Goal: Transaction & Acquisition: Book appointment/travel/reservation

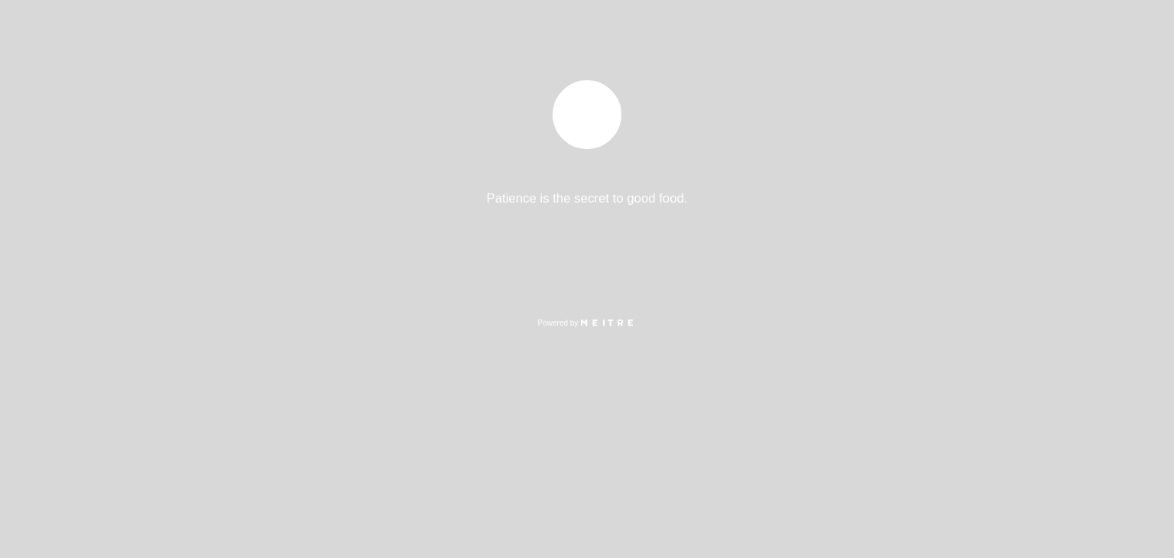
select select "es"
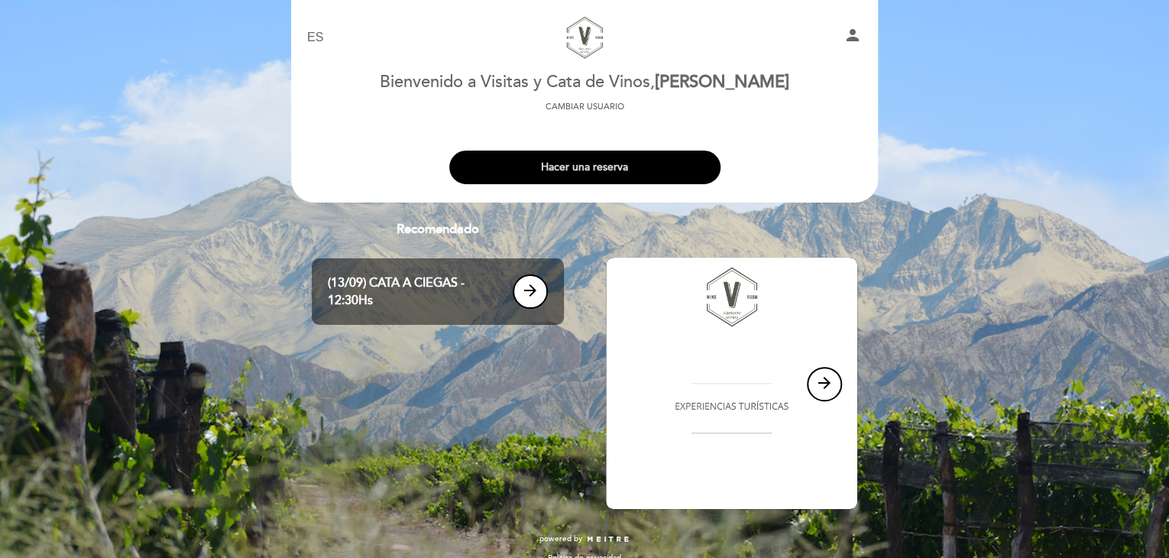
click at [594, 165] on button "Hacer una reserva" at bounding box center [584, 168] width 271 height 34
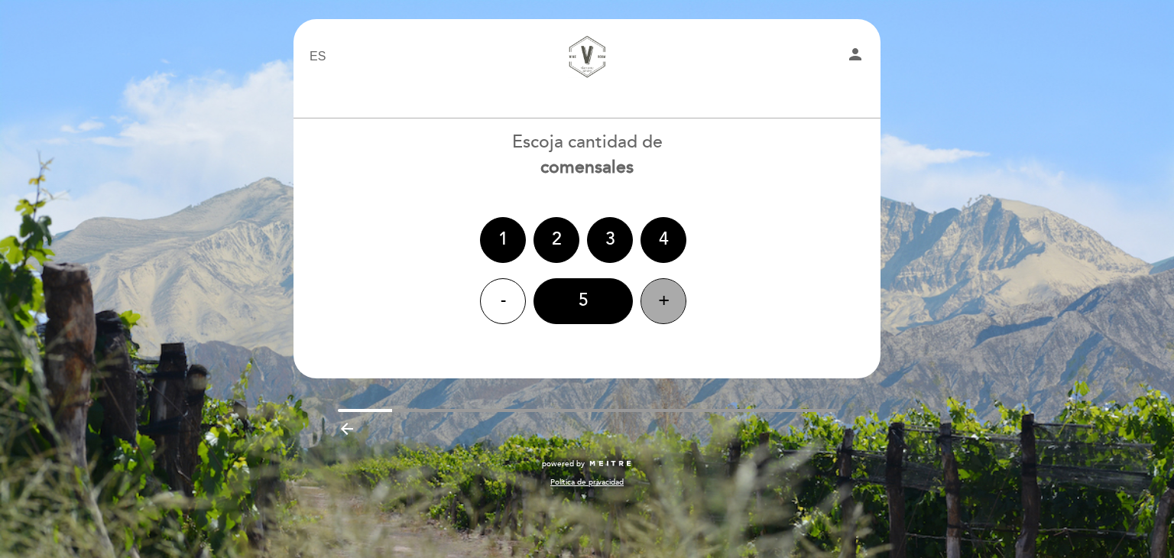
click at [662, 313] on div "+" at bounding box center [664, 301] width 46 height 46
click at [571, 301] on div "6" at bounding box center [583, 301] width 99 height 46
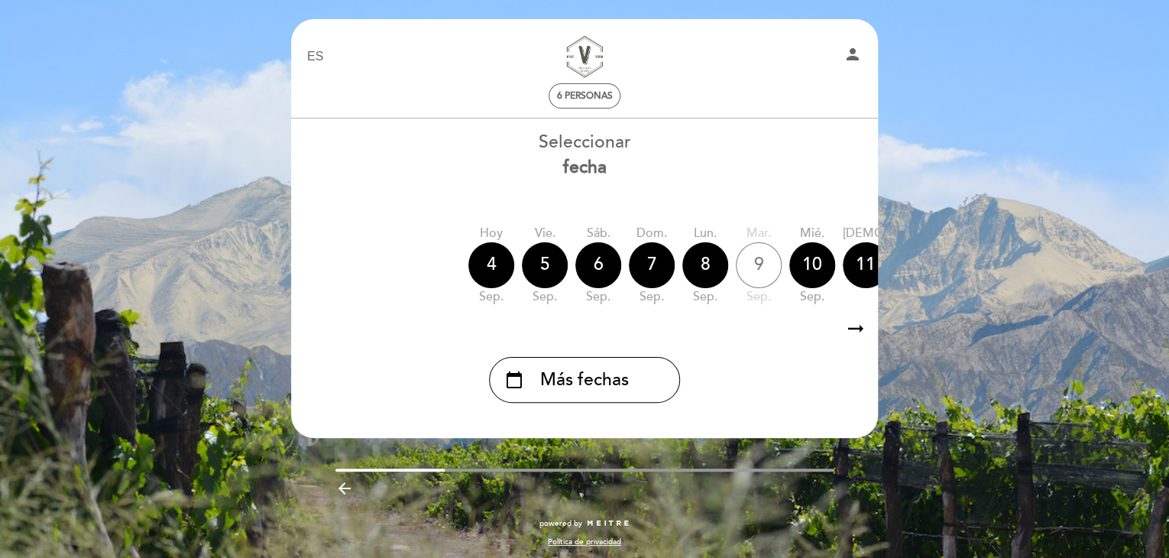
click at [852, 333] on icon "arrow_right_alt" at bounding box center [856, 329] width 23 height 33
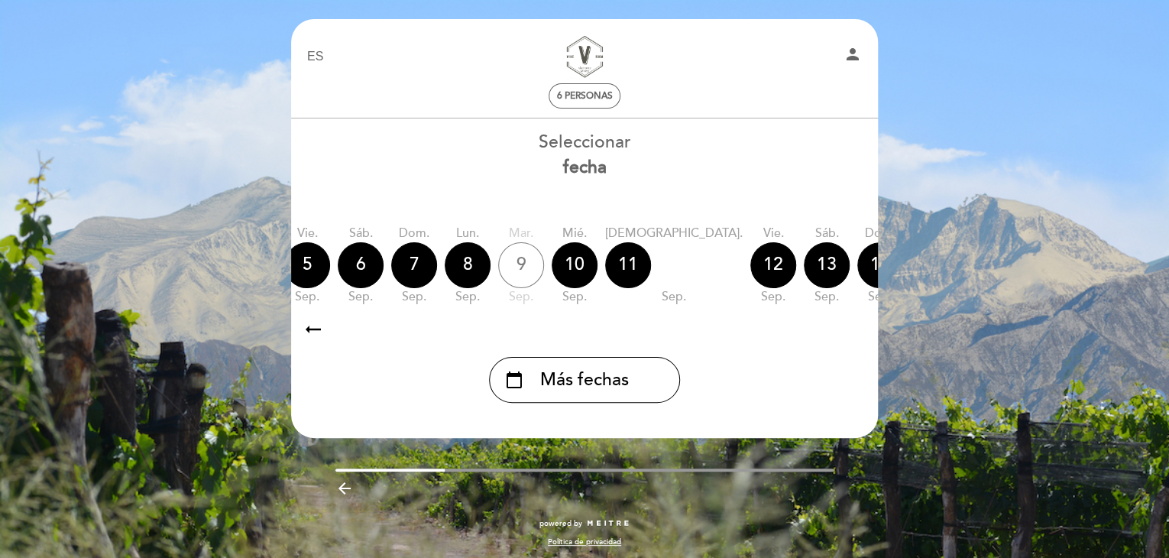
scroll to position [0, 446]
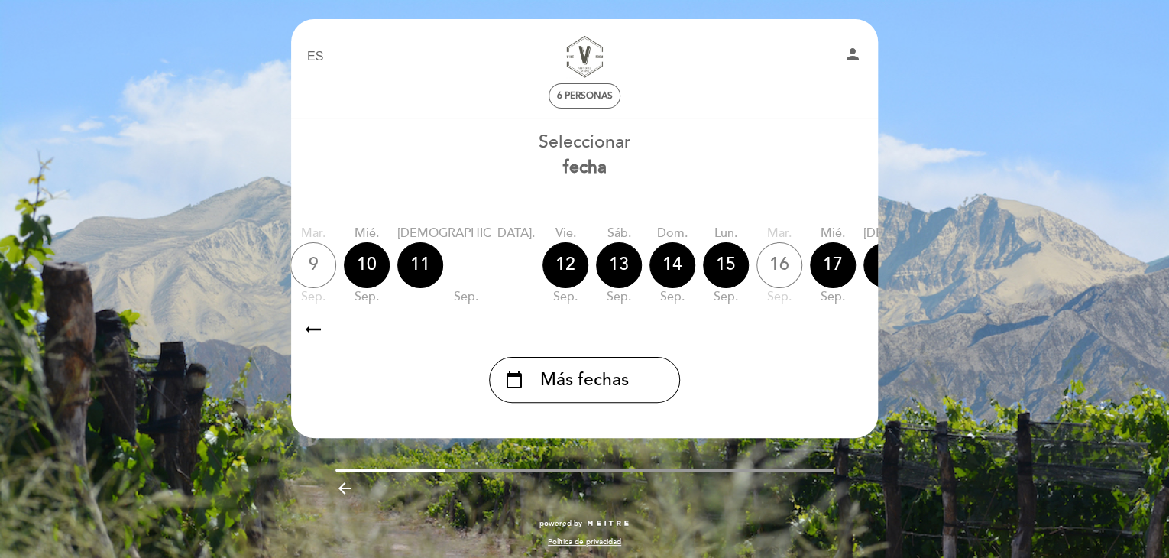
click at [852, 333] on icon "arrow_right_alt" at bounding box center [856, 329] width 23 height 33
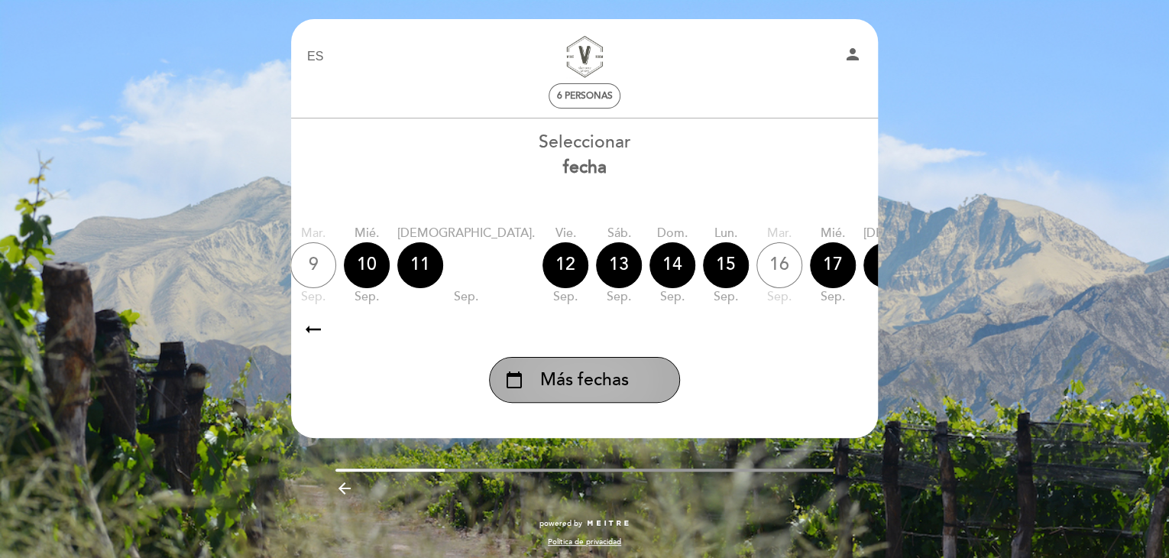
click at [554, 393] on span "Más fechas" at bounding box center [584, 380] width 89 height 25
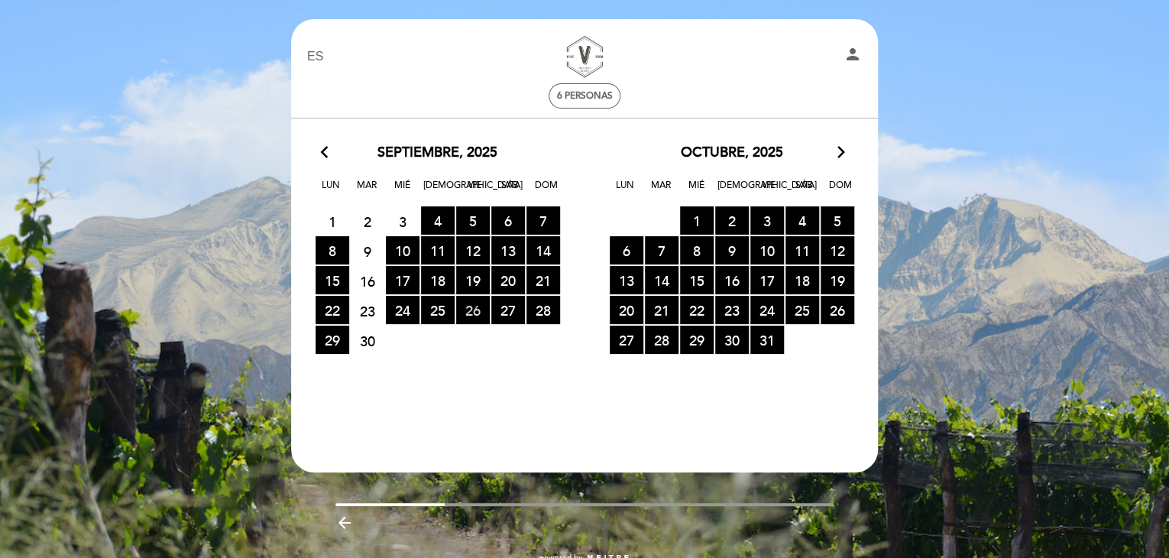
click at [476, 307] on span "26 RESERVAS DISPONIBLES" at bounding box center [473, 310] width 34 height 28
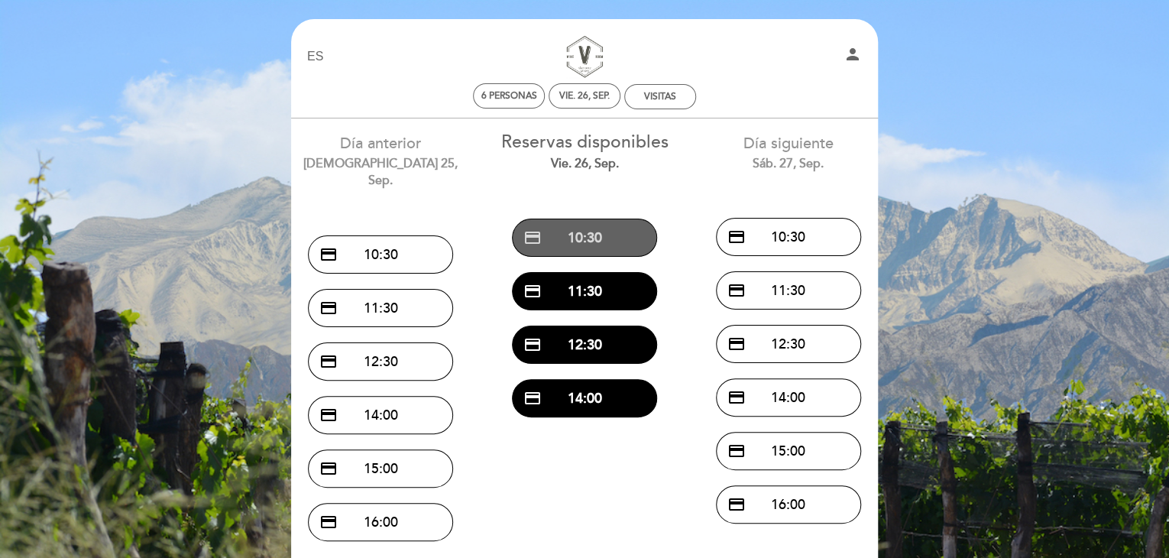
click at [580, 236] on button "credit_card 10:30" at bounding box center [584, 238] width 145 height 38
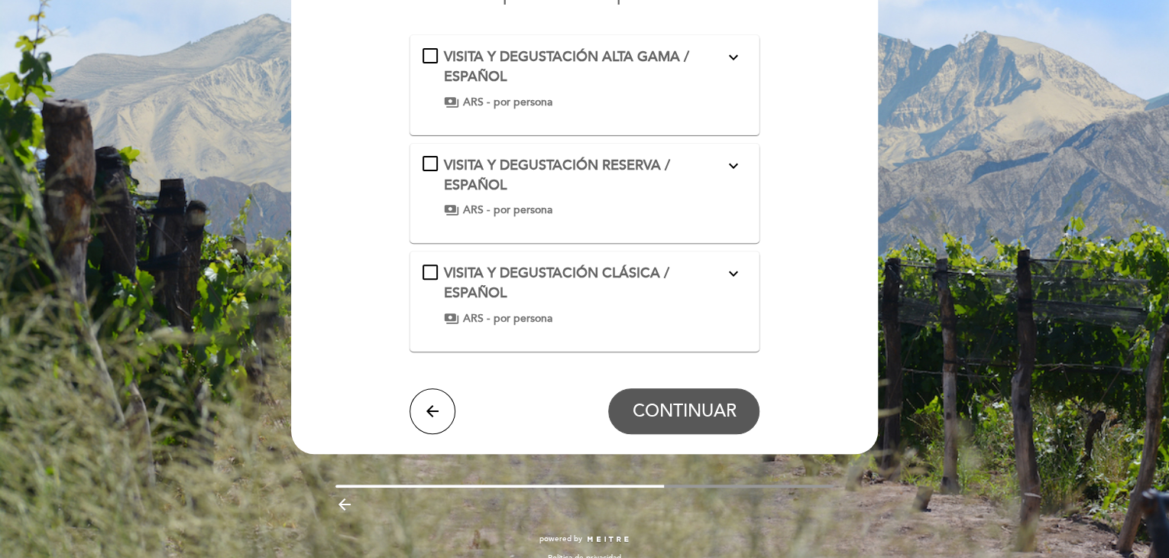
scroll to position [183, 0]
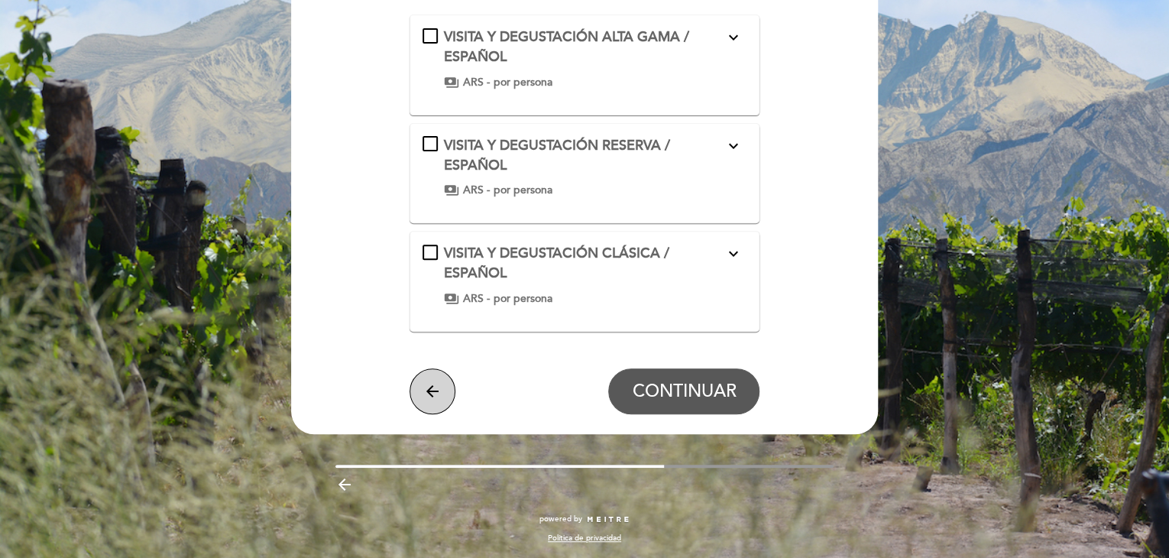
click at [424, 398] on icon "arrow_back" at bounding box center [432, 391] width 18 height 18
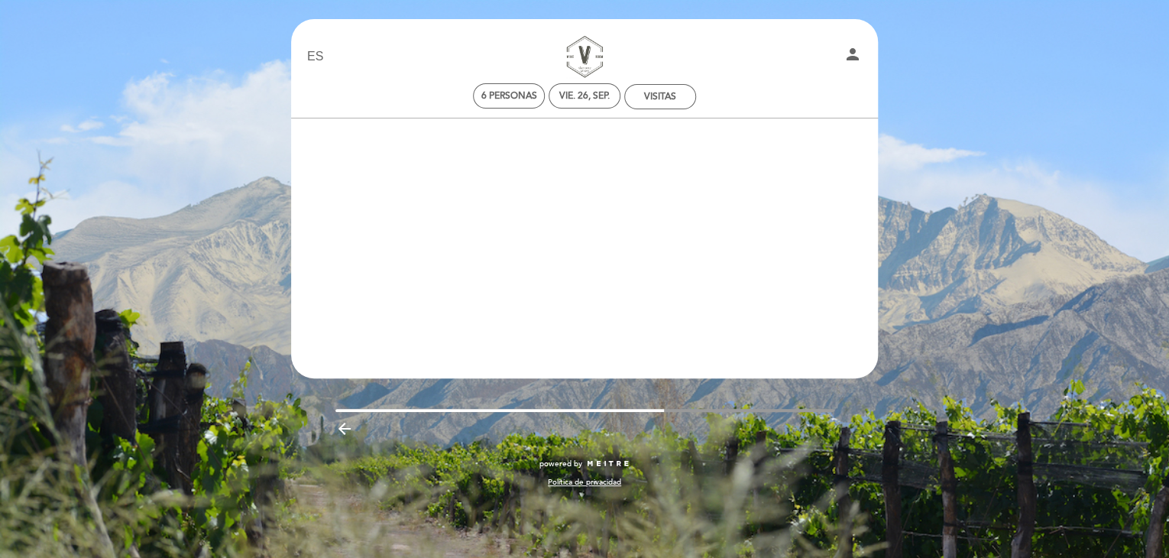
scroll to position [0, 0]
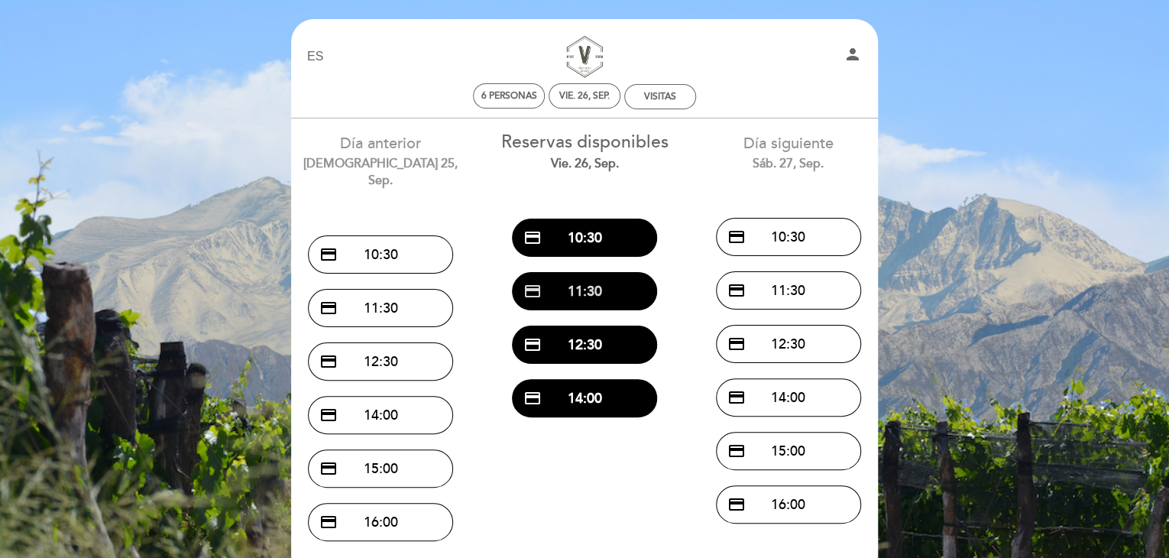
click at [572, 291] on button "credit_card 11:30" at bounding box center [584, 291] width 145 height 38
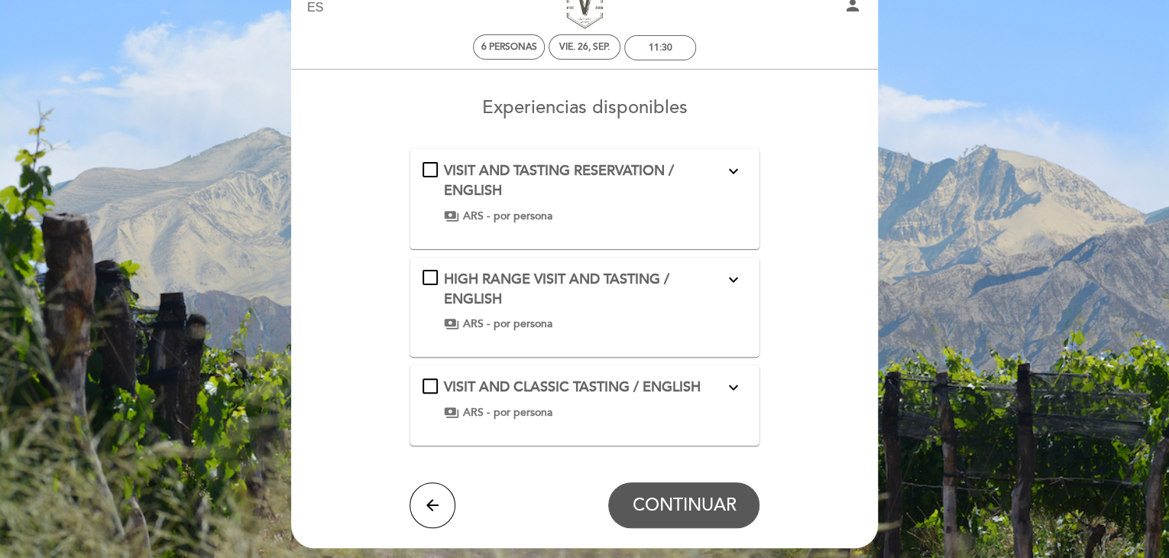
scroll to position [76, 0]
